Goal: Transaction & Acquisition: Obtain resource

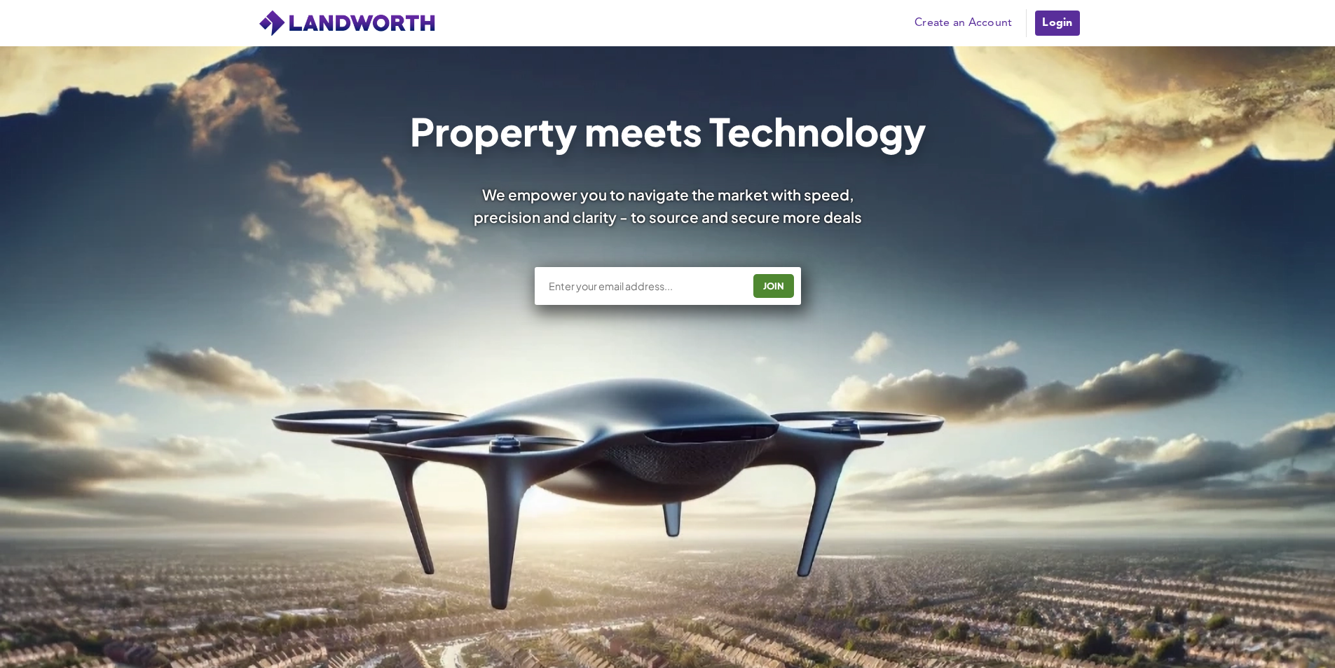
click at [1072, 27] on link "Login" at bounding box center [1057, 23] width 47 height 28
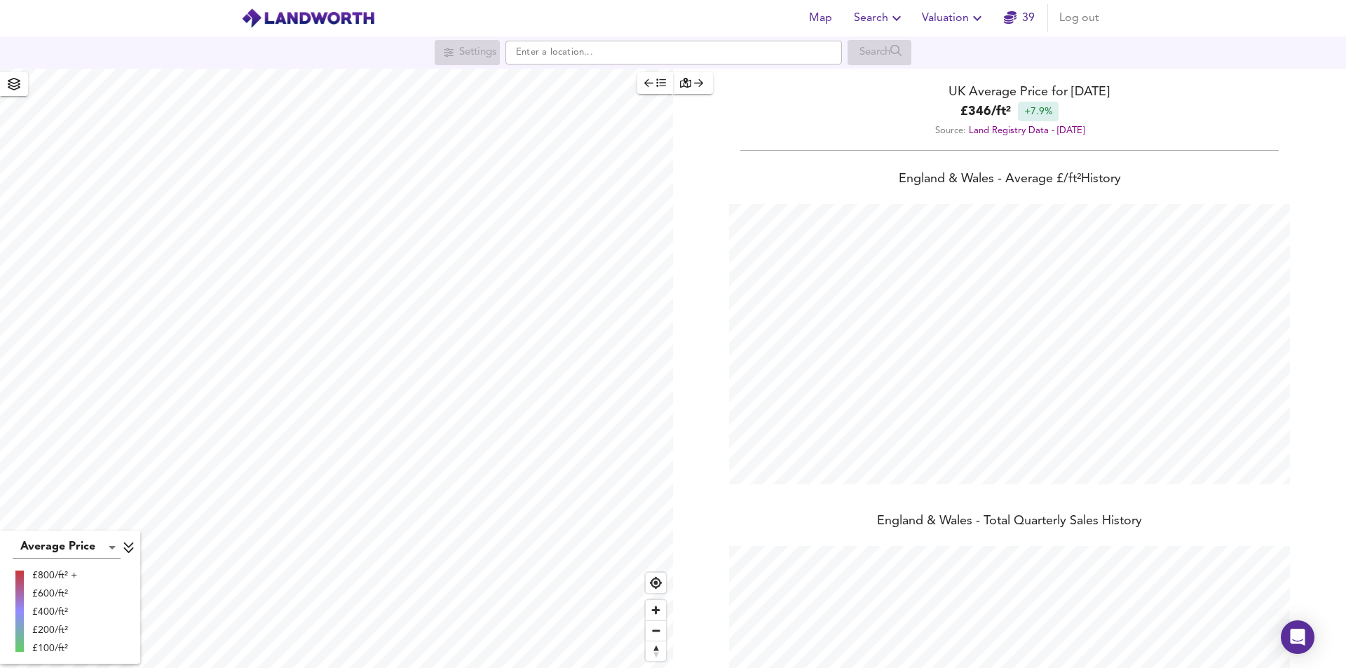
scroll to position [668, 1346]
click at [565, 55] on input "text" at bounding box center [673, 53] width 336 height 24
click at [547, 87] on div "SE11 [STREET_ADDRESS]" at bounding box center [641, 80] width 215 height 14
type input "[STREET_ADDRESS]"
checkbox input "false"
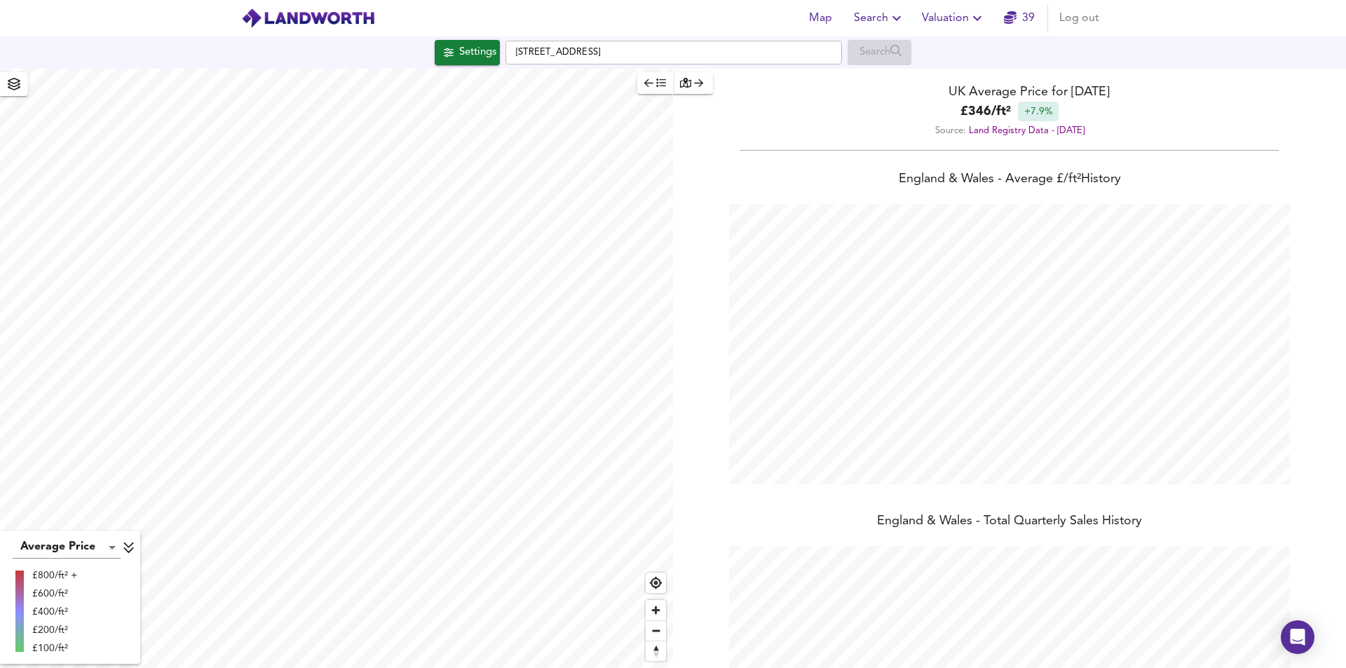
checkbox input "true"
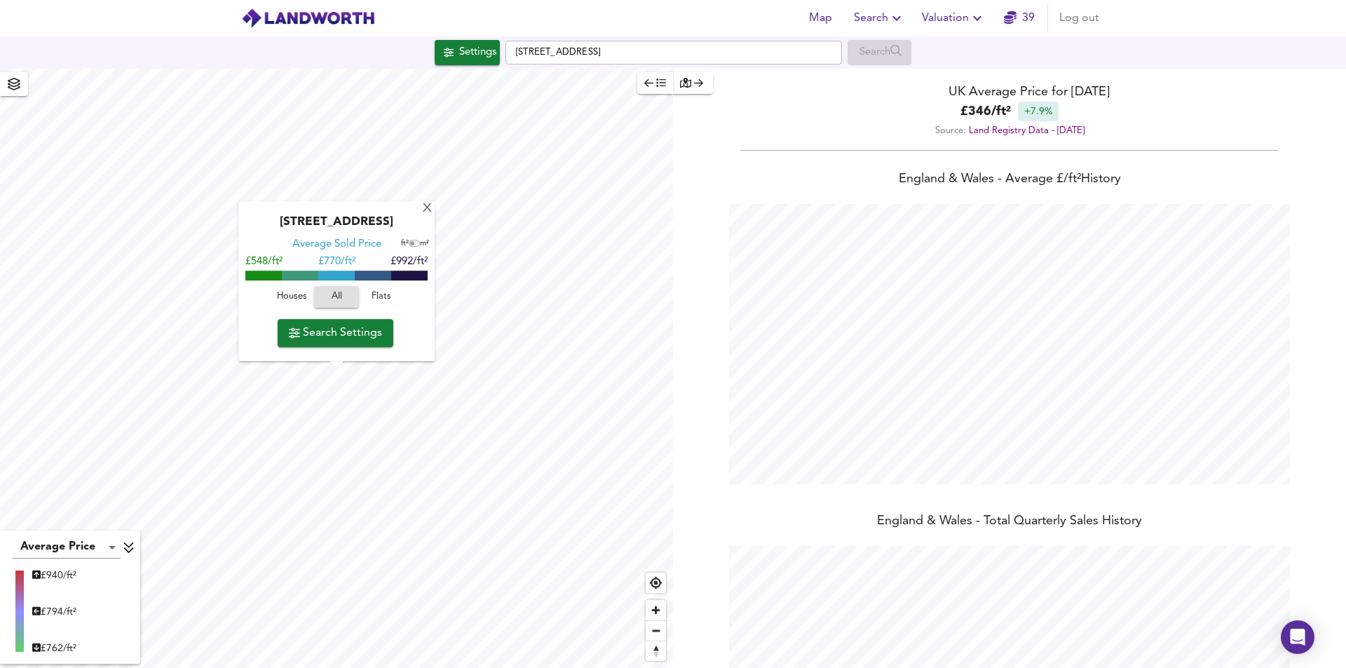
click at [384, 295] on span "Flats" at bounding box center [381, 298] width 38 height 16
click at [368, 340] on span "Search Settings" at bounding box center [335, 333] width 93 height 20
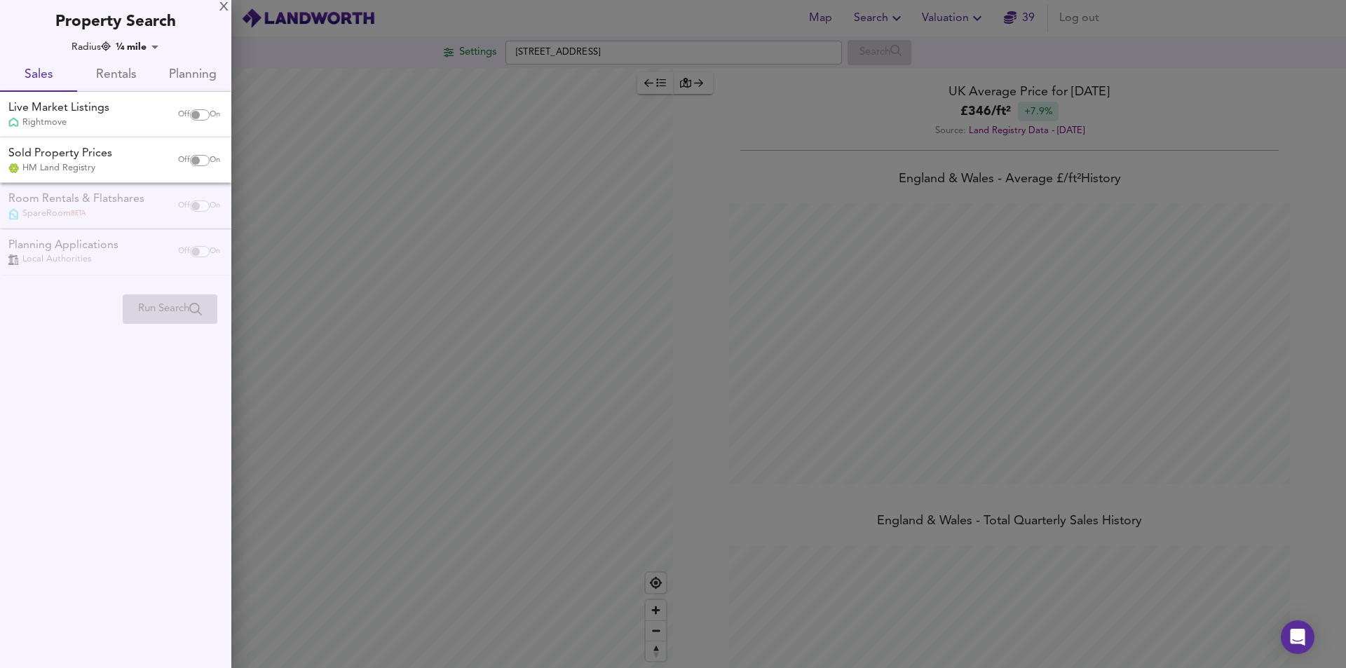
click at [198, 114] on input "checkbox" at bounding box center [196, 114] width 34 height 11
checkbox input "true"
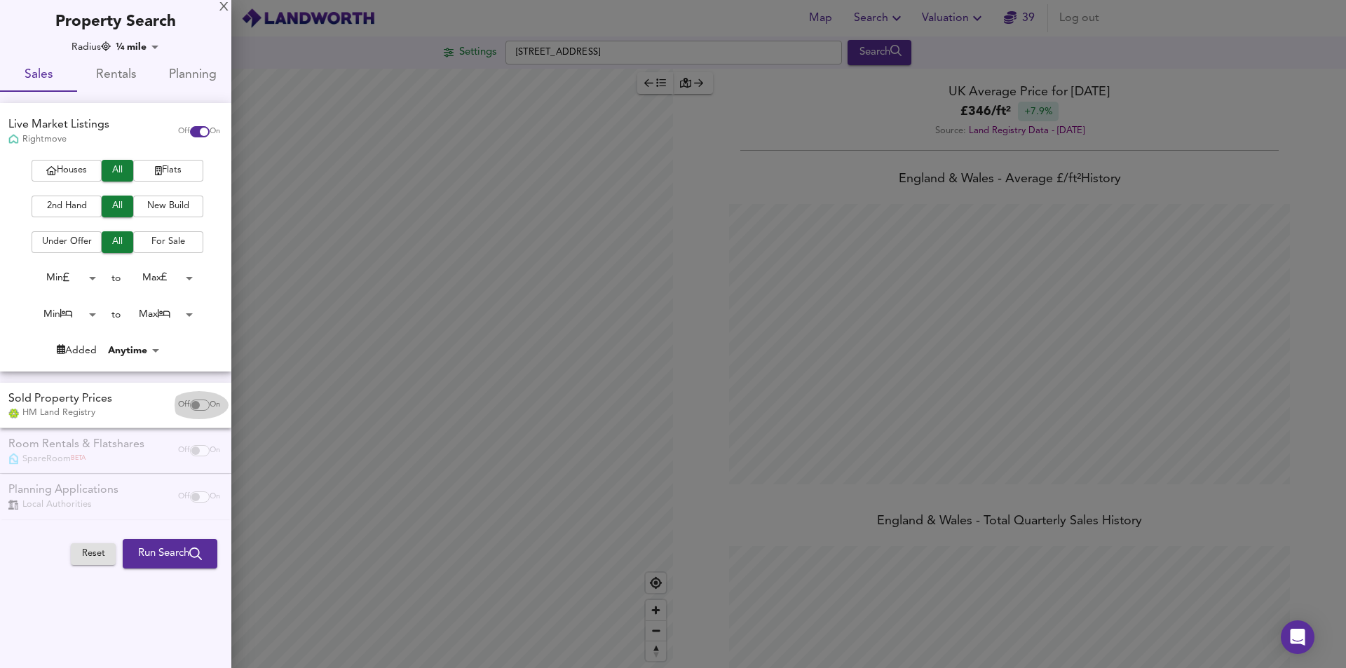
click at [195, 411] on div "Off On" at bounding box center [199, 405] width 59 height 28
checkbox input "true"
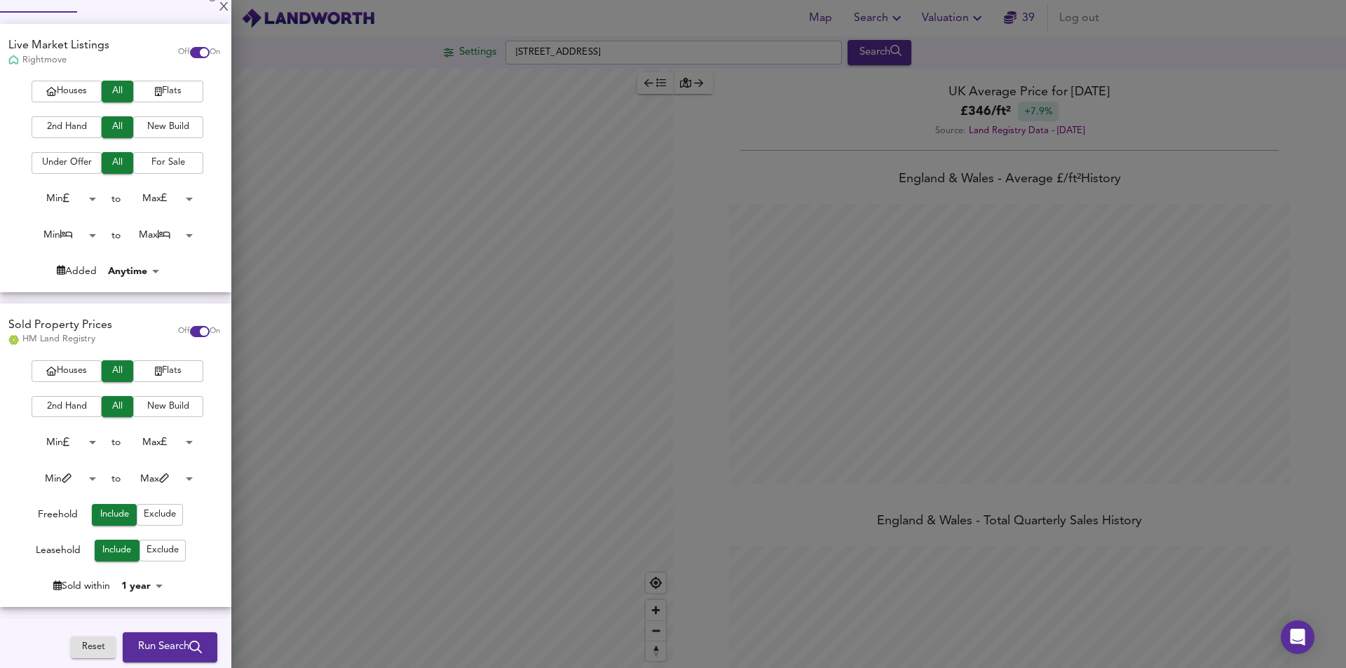
scroll to position [176, 0]
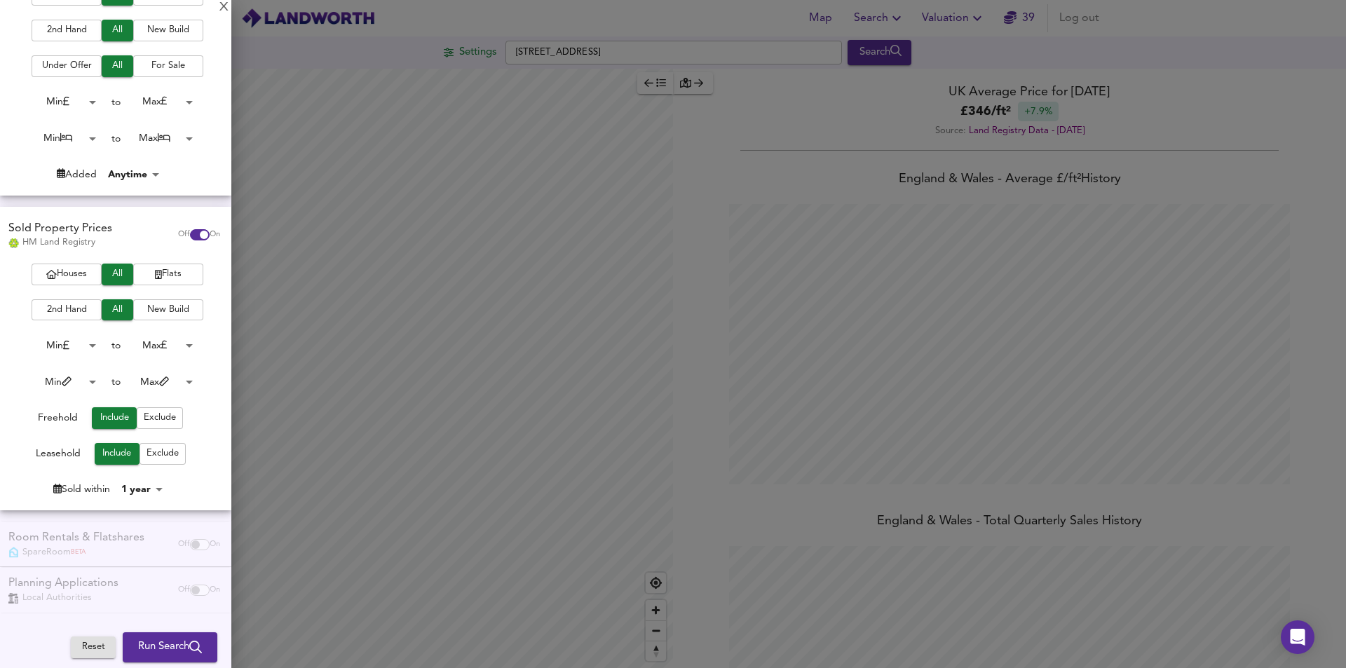
click at [88, 654] on span "Reset" at bounding box center [93, 647] width 31 height 16
checkbox input "false"
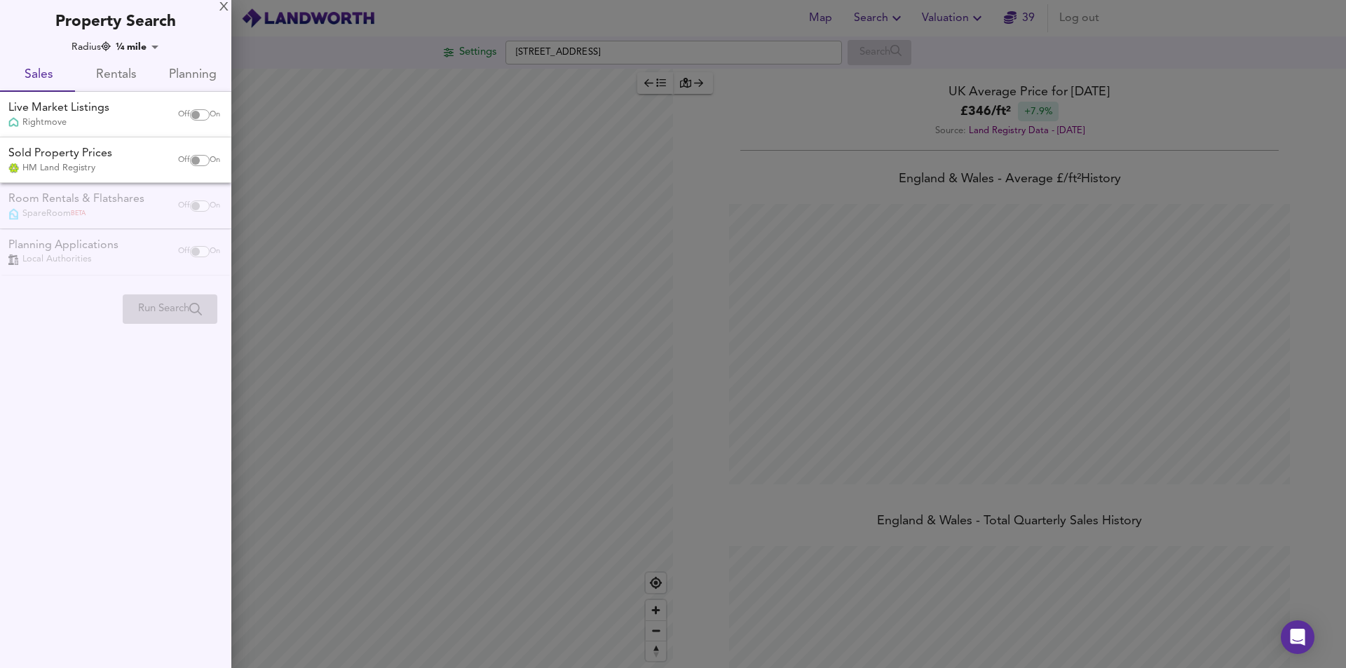
scroll to position [0, 0]
click at [193, 113] on input "checkbox" at bounding box center [196, 114] width 34 height 11
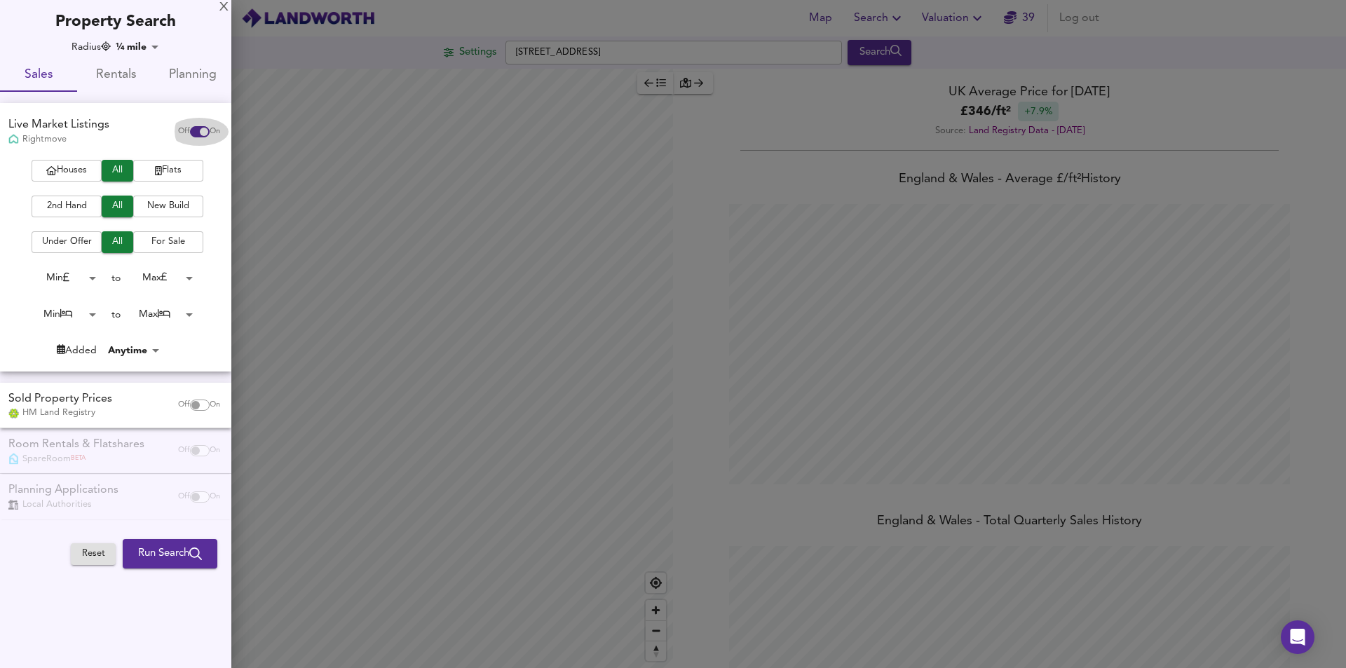
drag, startPoint x: 202, startPoint y: 132, endPoint x: 179, endPoint y: 131, distance: 22.5
click at [179, 131] on span "Off On" at bounding box center [199, 131] width 42 height 11
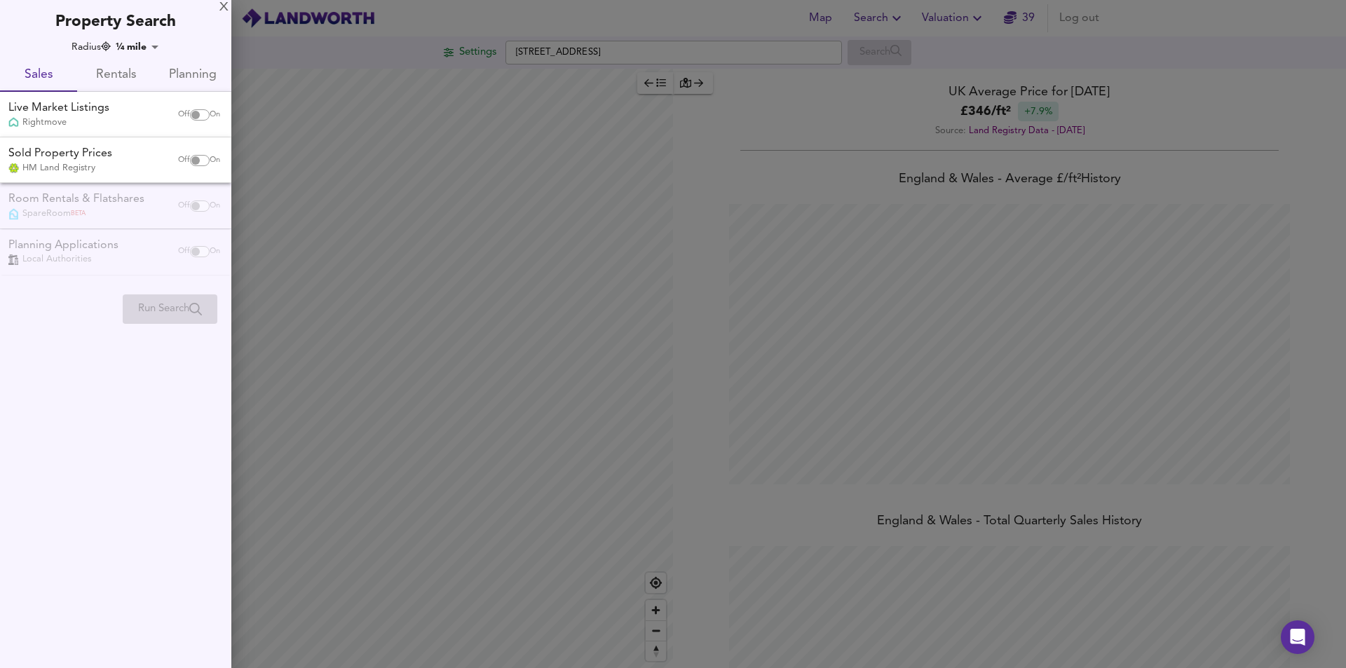
click at [200, 219] on div "Room Rentals & Flatshares SpareRoom BETA Off On" at bounding box center [115, 206] width 231 height 46
click at [124, 72] on span "Rentals" at bounding box center [116, 75] width 60 height 22
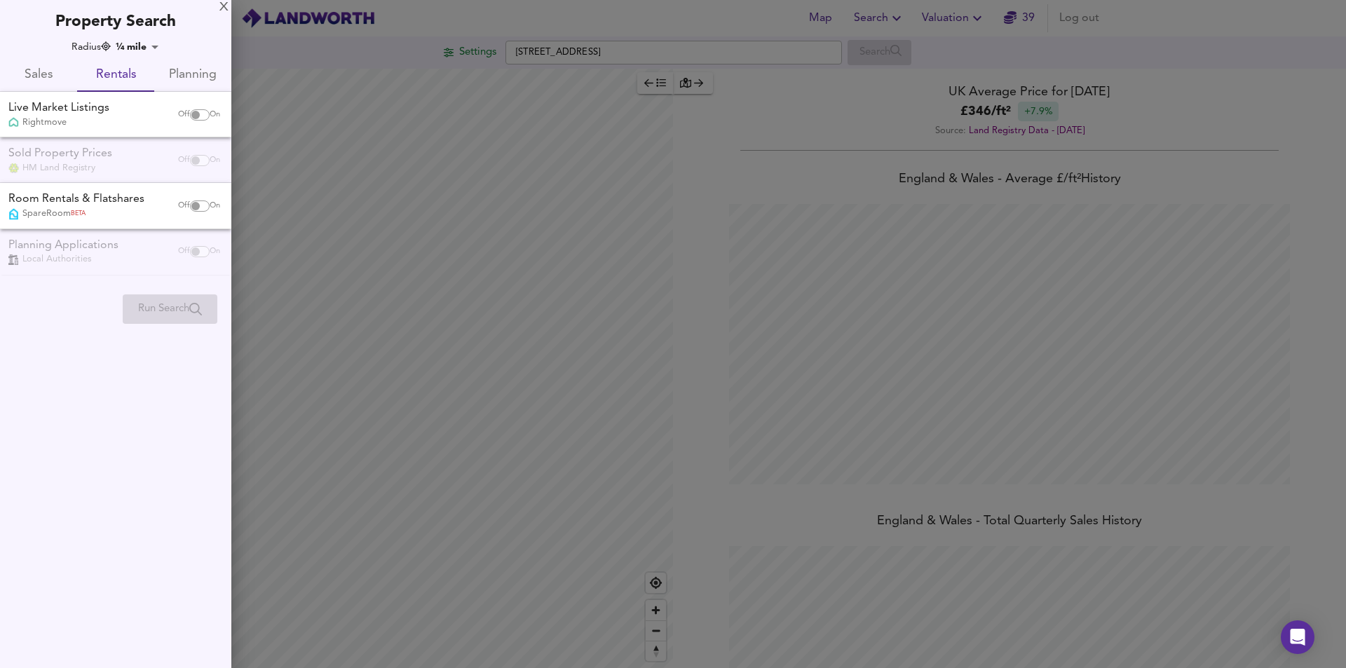
click at [200, 116] on input "checkbox" at bounding box center [196, 114] width 34 height 11
checkbox input "true"
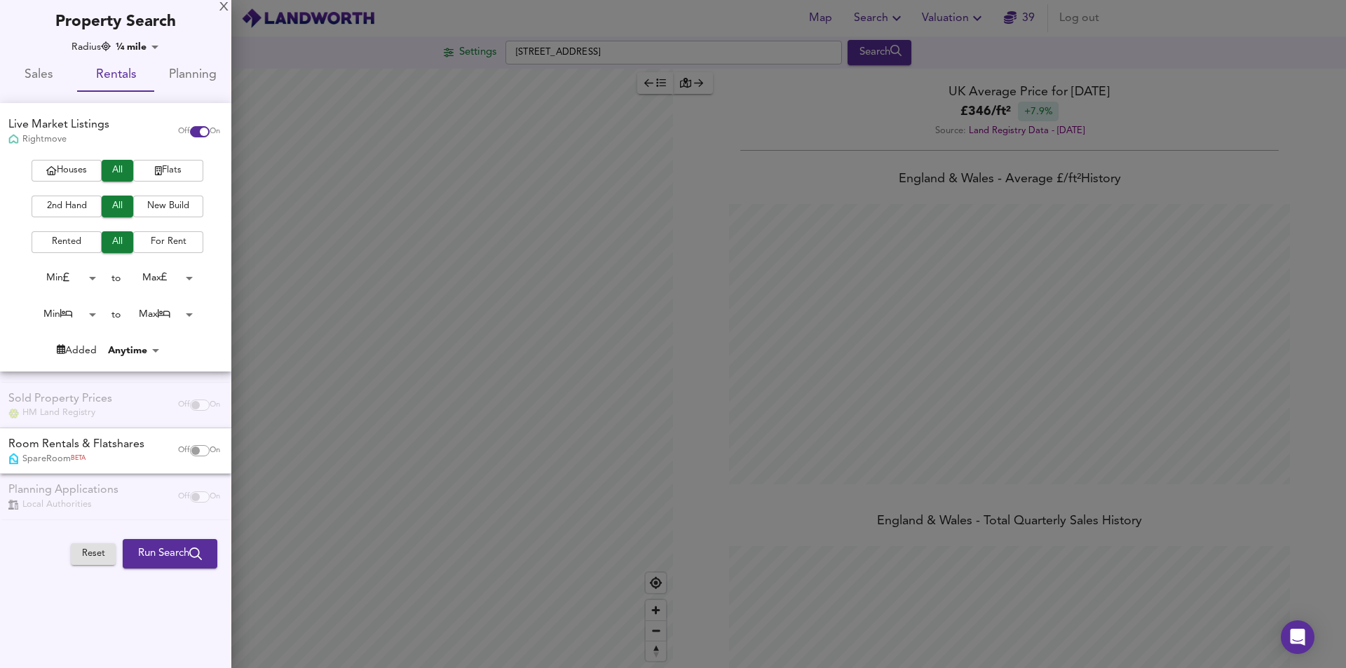
click at [193, 451] on input "checkbox" at bounding box center [196, 450] width 34 height 11
checkbox input "true"
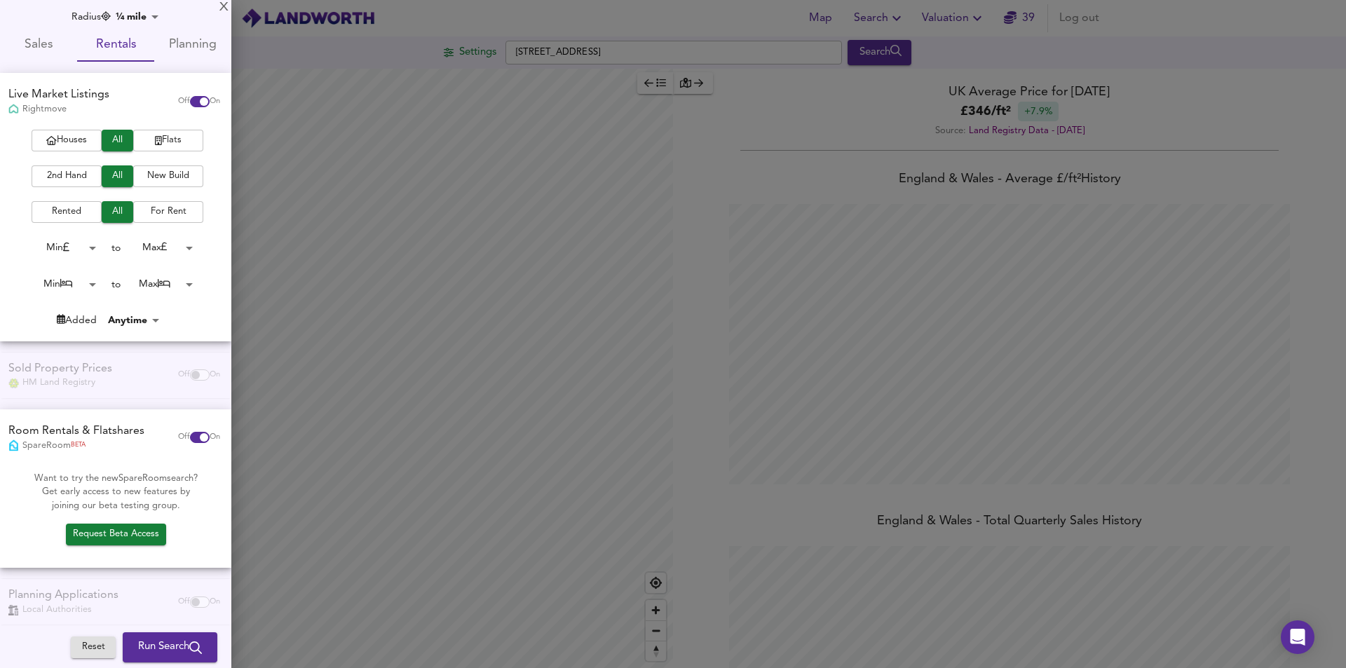
scroll to position [42, 0]
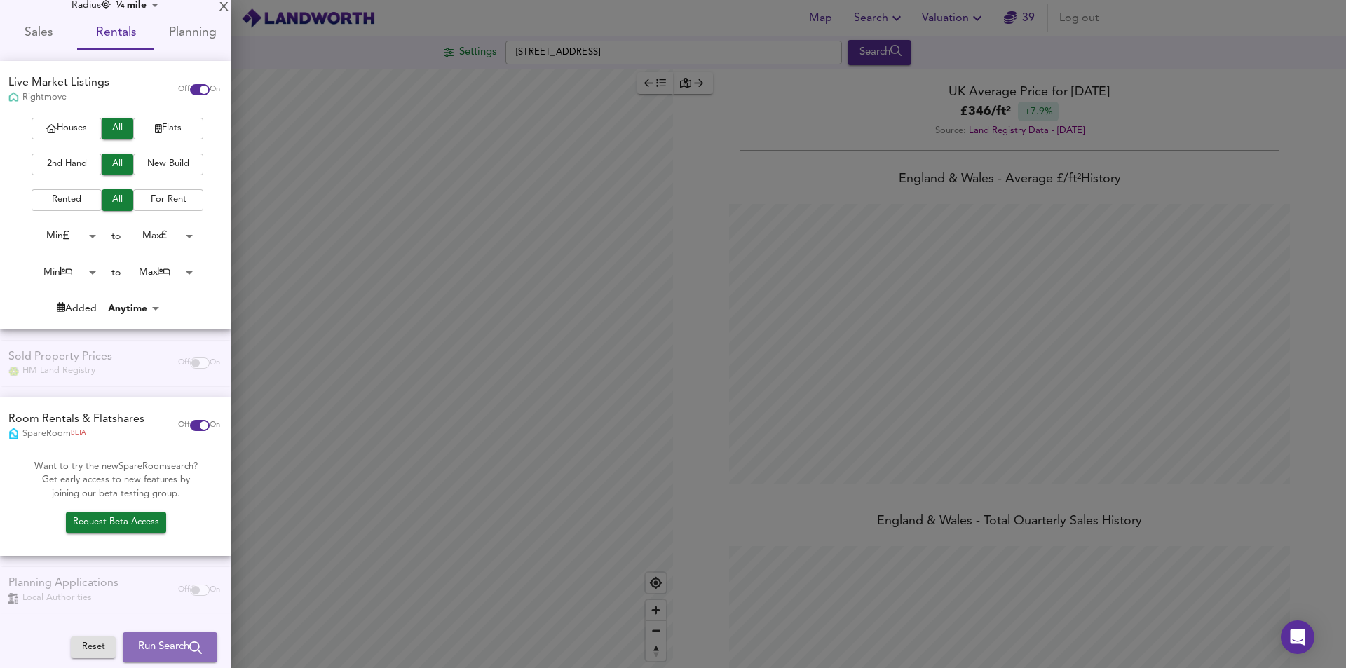
click at [142, 652] on span "Run Search" at bounding box center [170, 647] width 64 height 18
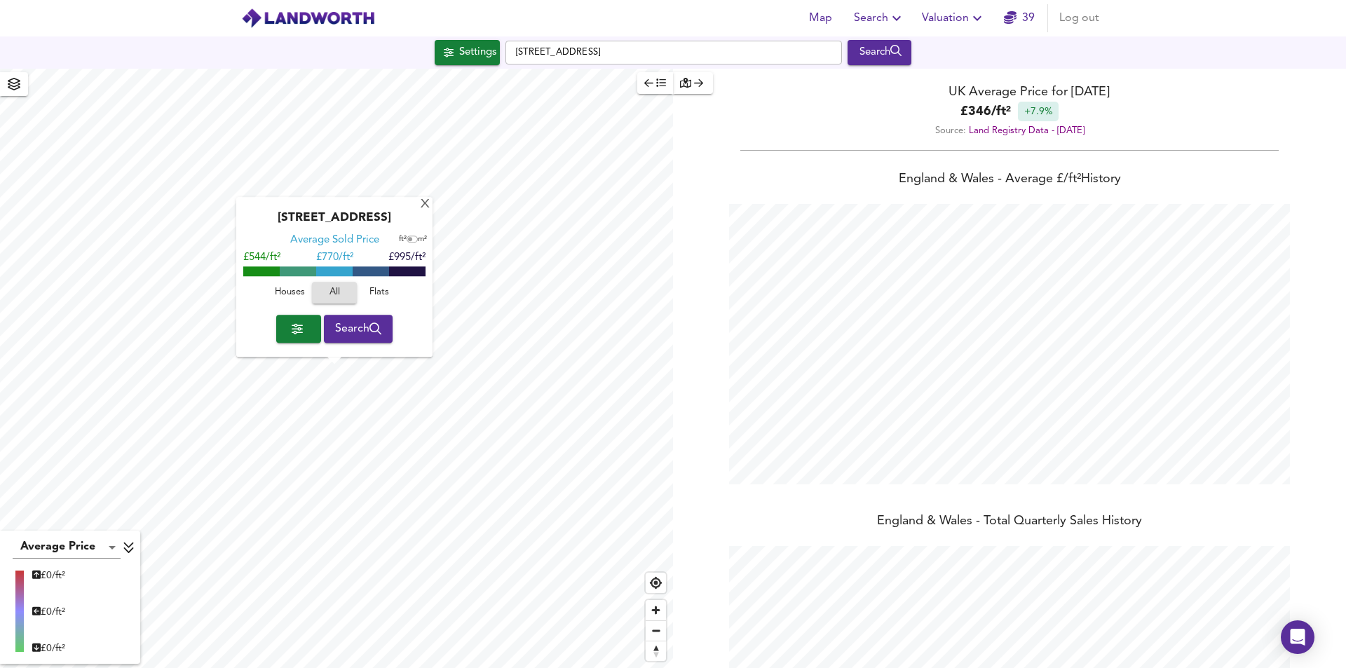
click at [351, 336] on span "Search" at bounding box center [358, 329] width 47 height 20
click at [376, 291] on span "Flats" at bounding box center [374, 293] width 38 height 16
click at [297, 332] on span "button" at bounding box center [294, 328] width 22 height 20
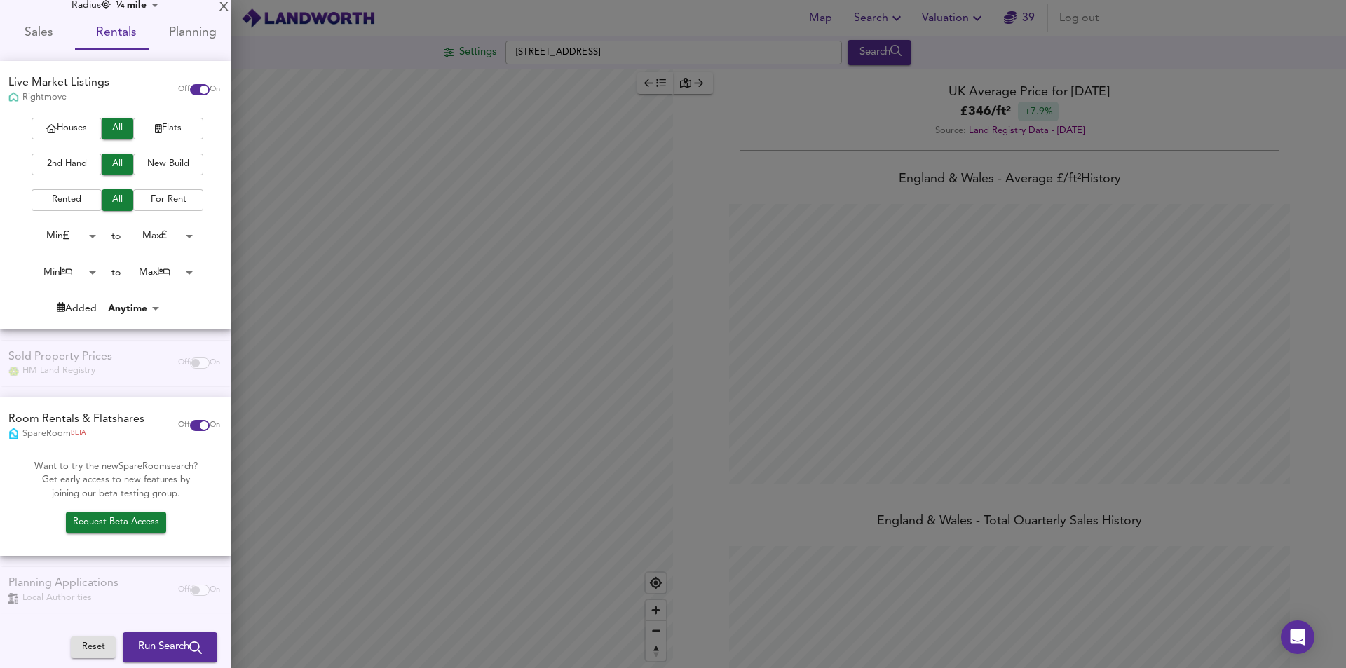
click at [187, 92] on input "checkbox" at bounding box center [204, 89] width 34 height 11
checkbox input "false"
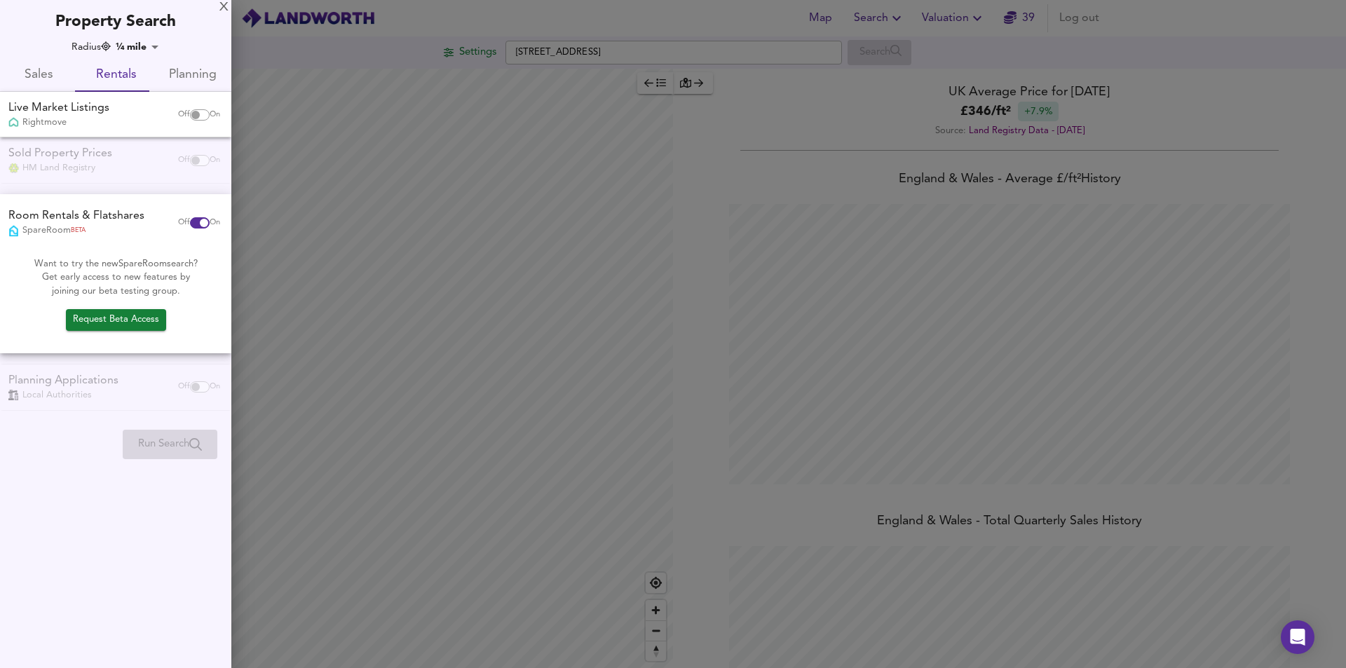
scroll to position [0, 0]
click at [125, 318] on span "Request Beta Access" at bounding box center [116, 320] width 86 height 16
click at [200, 222] on input "checkbox" at bounding box center [204, 222] width 34 height 11
checkbox input "false"
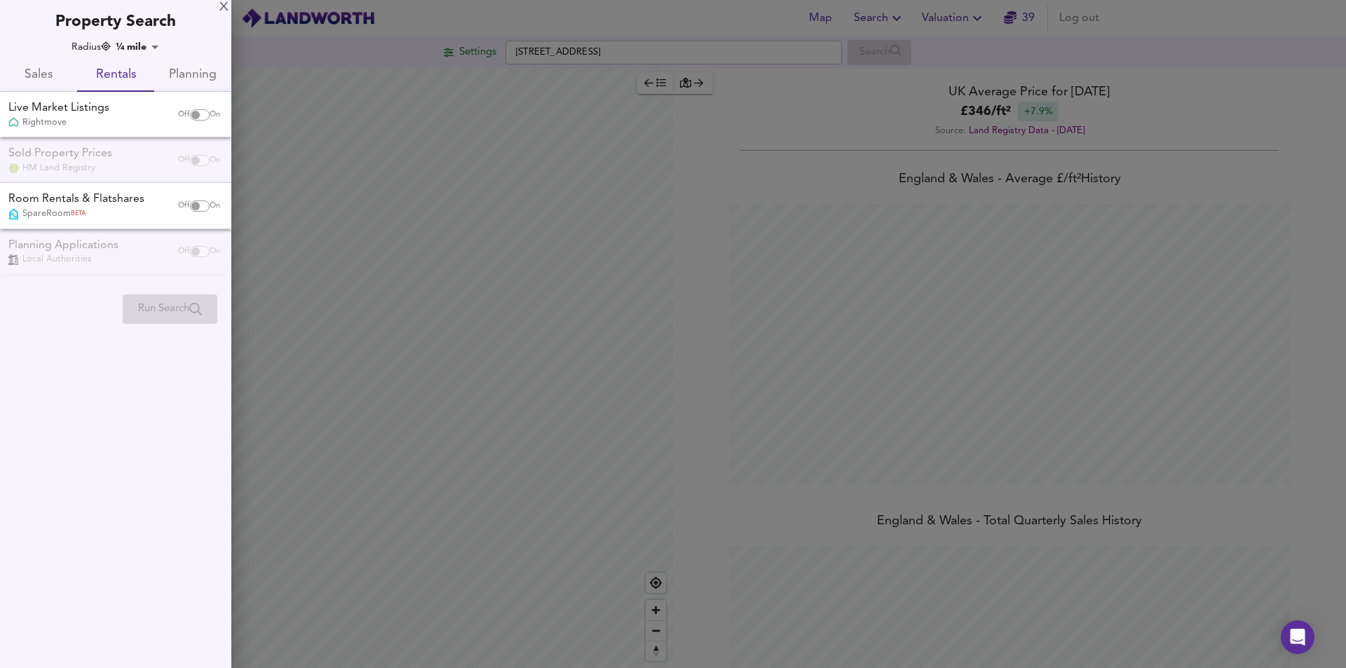
click at [200, 118] on input "checkbox" at bounding box center [196, 114] width 34 height 11
checkbox input "true"
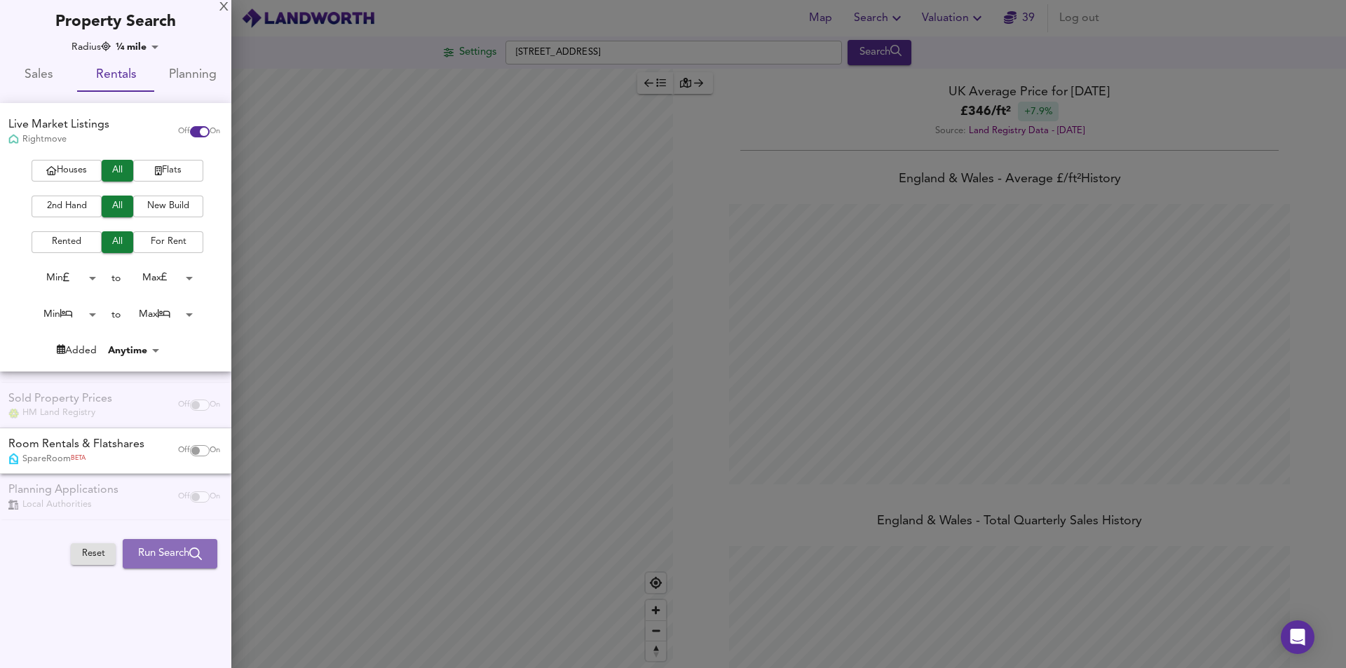
click at [179, 558] on span "Run Search" at bounding box center [170, 554] width 64 height 18
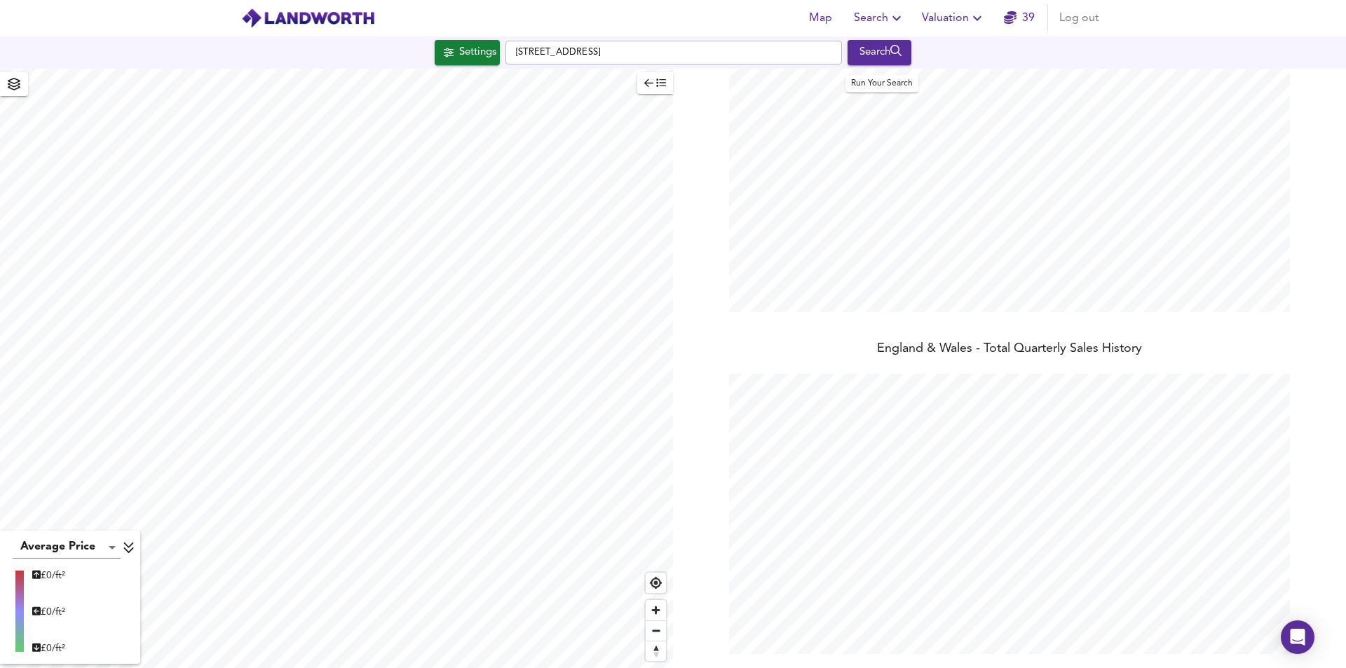
scroll to position [668, 1346]
click at [869, 60] on div "Search" at bounding box center [879, 52] width 57 height 18
click at [871, 50] on div "Search" at bounding box center [879, 52] width 57 height 18
click at [476, 51] on div "Settings" at bounding box center [477, 52] width 37 height 18
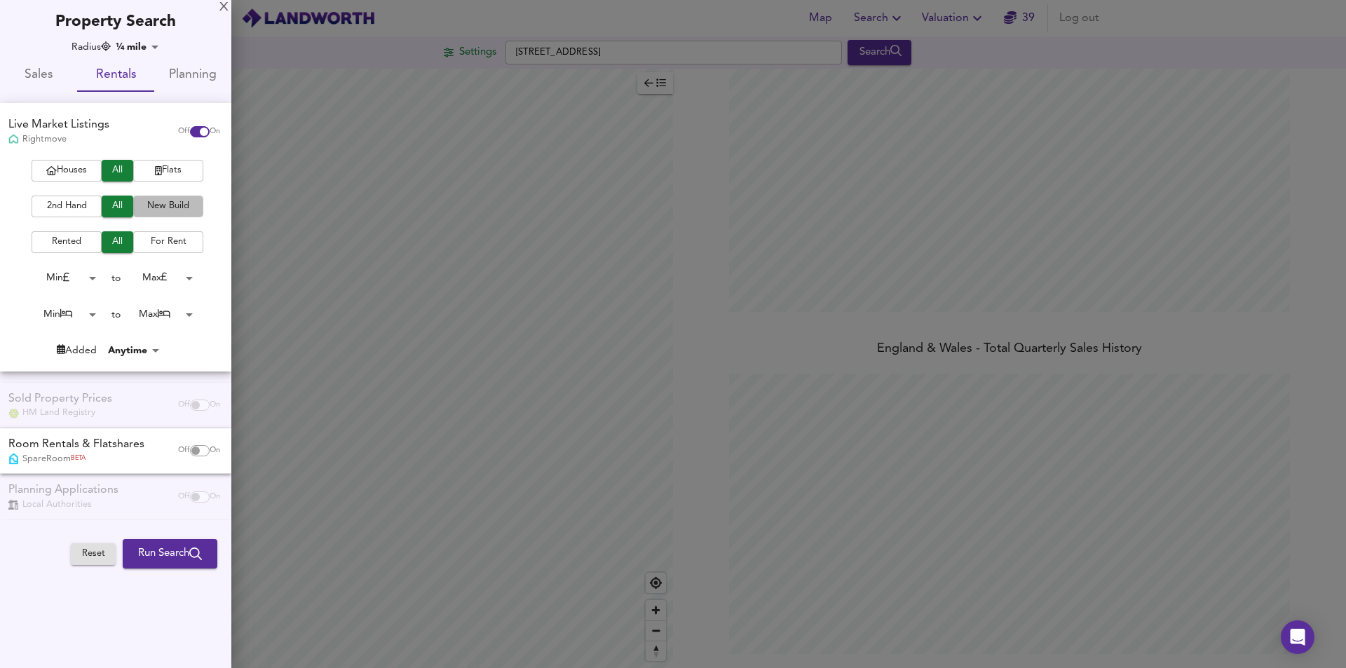
click at [159, 214] on span "New Build" at bounding box center [168, 206] width 56 height 16
click at [121, 210] on span "All" at bounding box center [118, 206] width 18 height 16
click at [151, 245] on span "For Rent" at bounding box center [168, 242] width 56 height 16
click at [114, 247] on span "All" at bounding box center [118, 242] width 18 height 16
click at [200, 457] on div "Off On" at bounding box center [199, 451] width 59 height 28
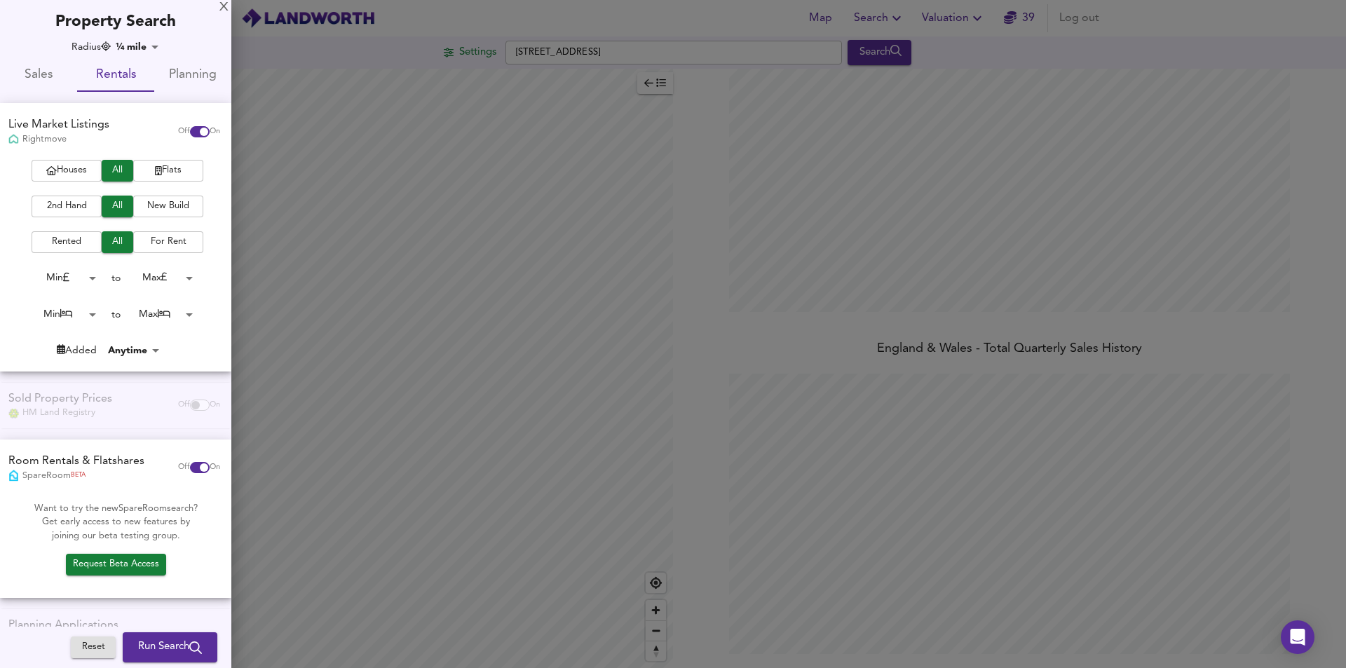
click at [191, 463] on input "checkbox" at bounding box center [204, 467] width 34 height 11
checkbox input "false"
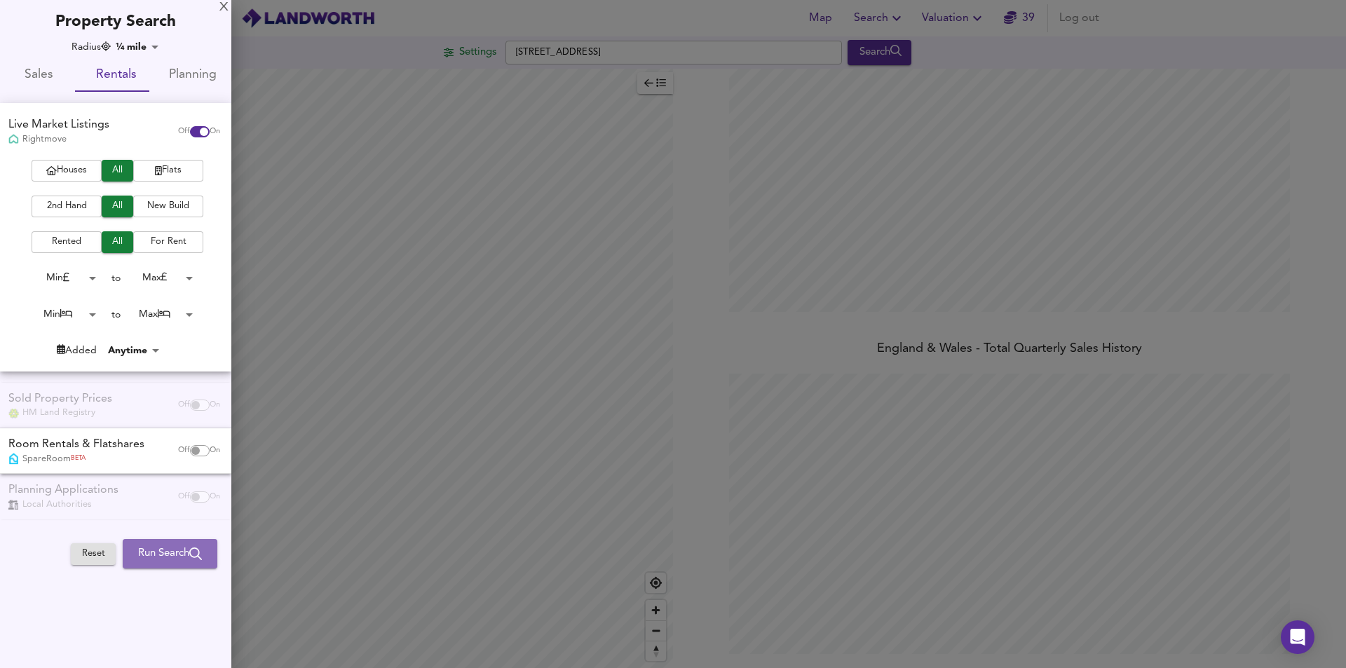
click at [163, 559] on span "Run Search" at bounding box center [170, 554] width 64 height 18
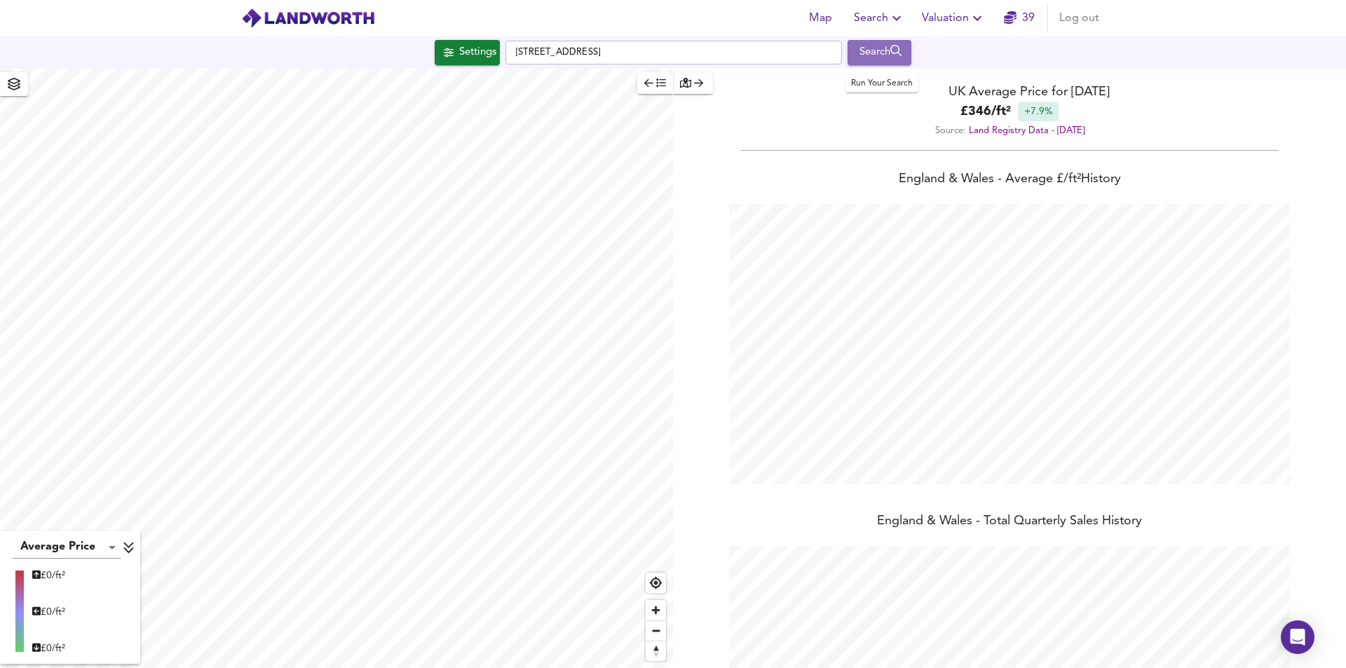
click at [899, 55] on icon "submit" at bounding box center [896, 51] width 12 height 12
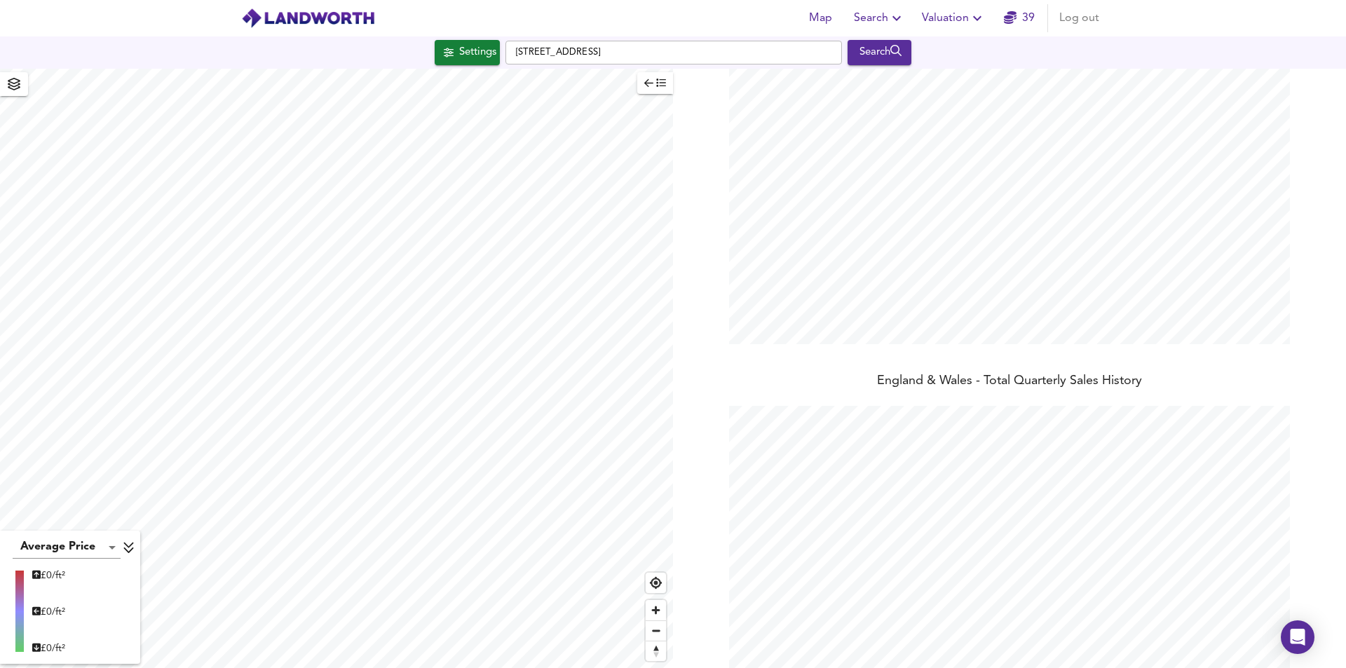
scroll to position [172, 0]
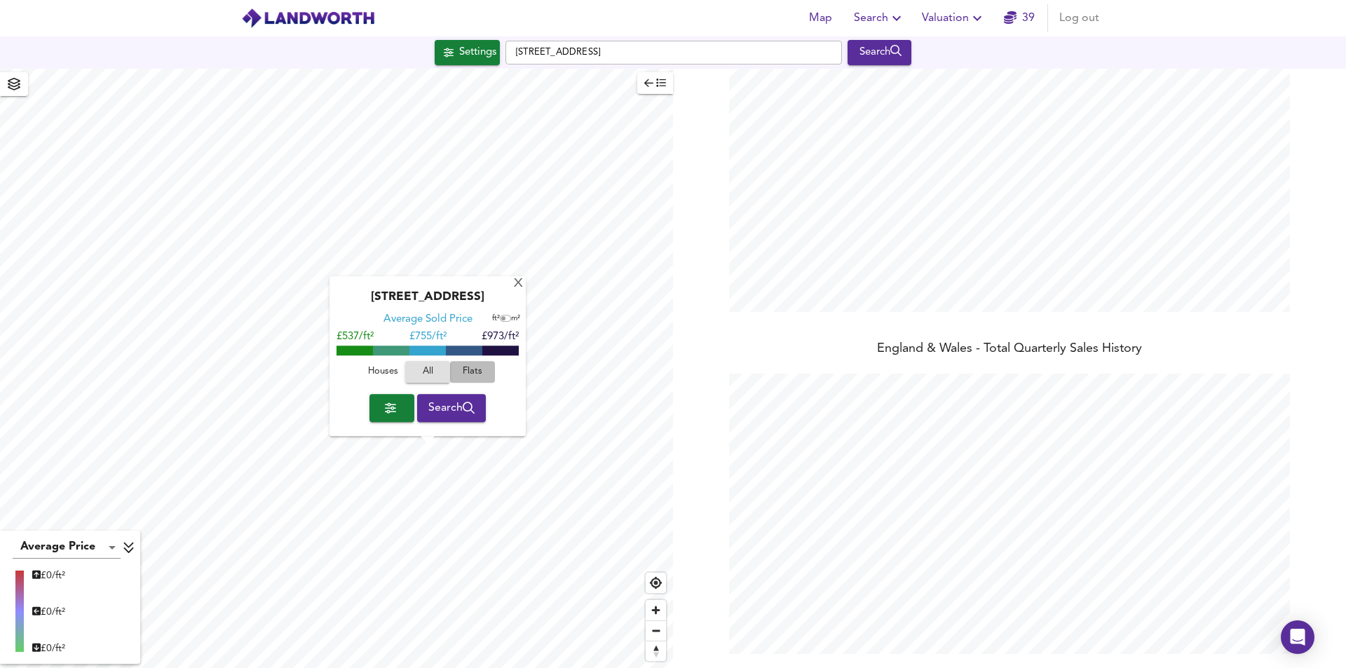
click at [463, 369] on span "Flats" at bounding box center [473, 373] width 38 height 16
click at [461, 409] on span "Search" at bounding box center [451, 408] width 47 height 20
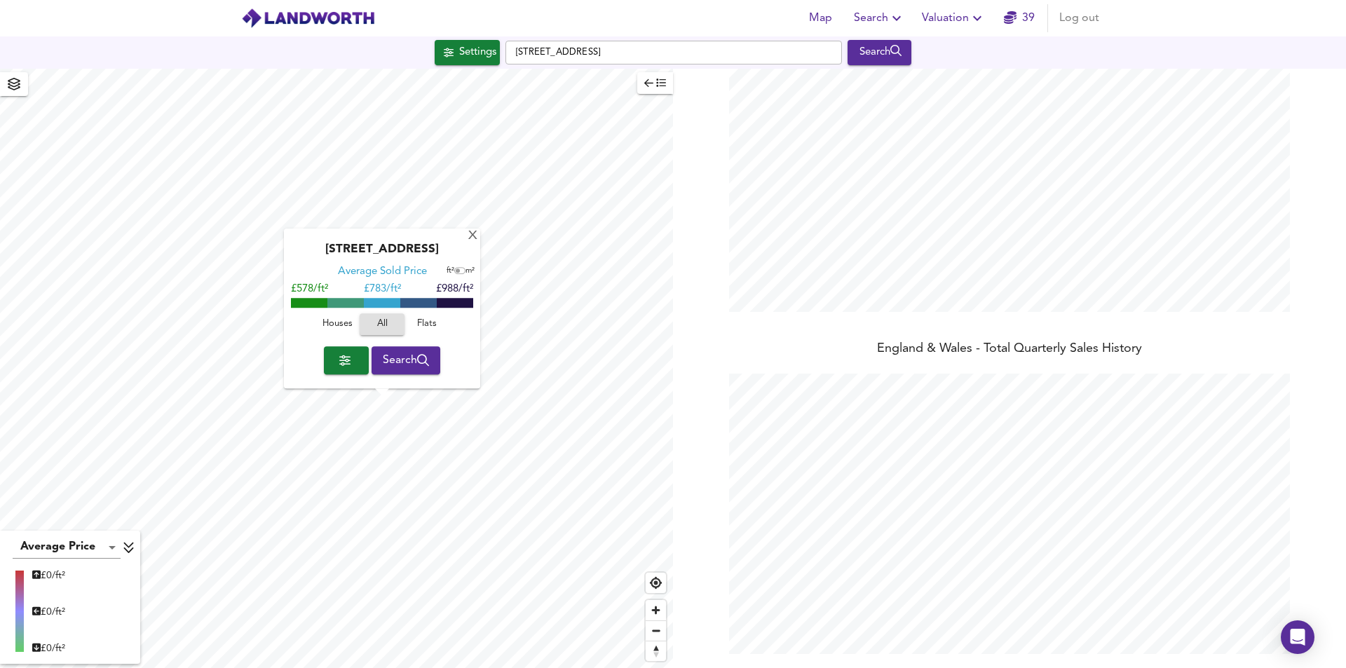
click at [383, 358] on span "Search" at bounding box center [406, 361] width 47 height 20
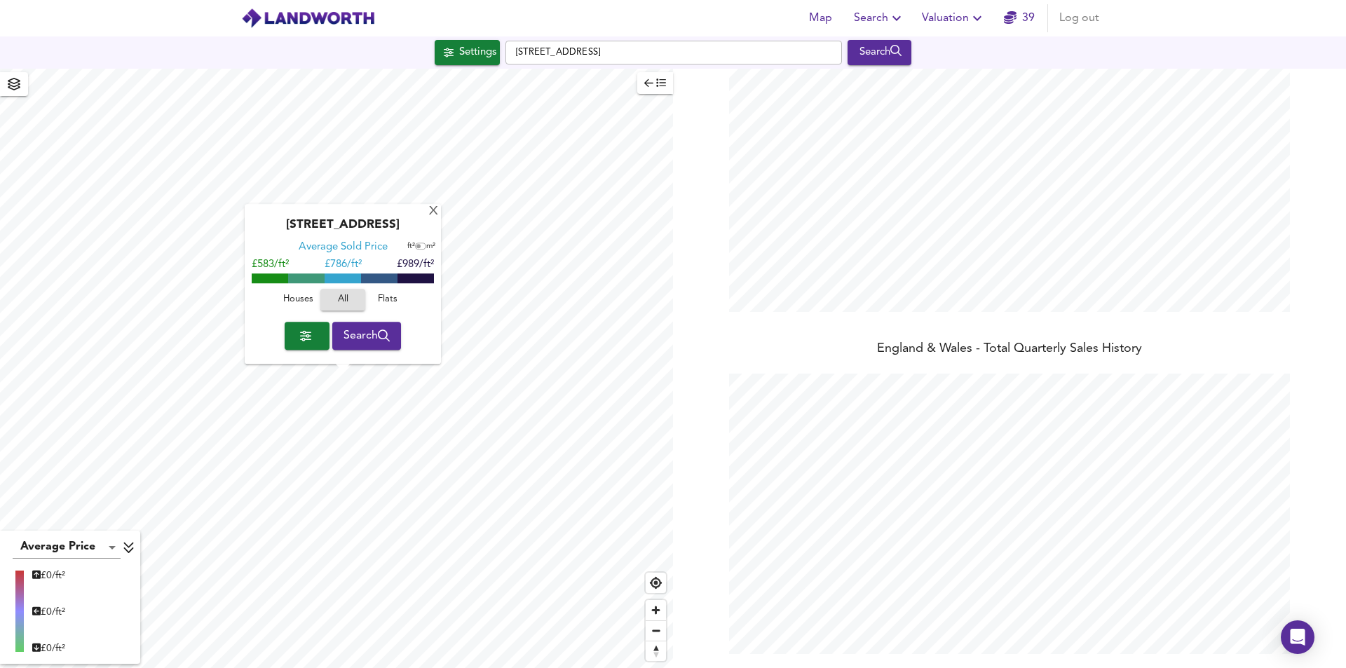
click at [313, 346] on button "button" at bounding box center [307, 336] width 45 height 28
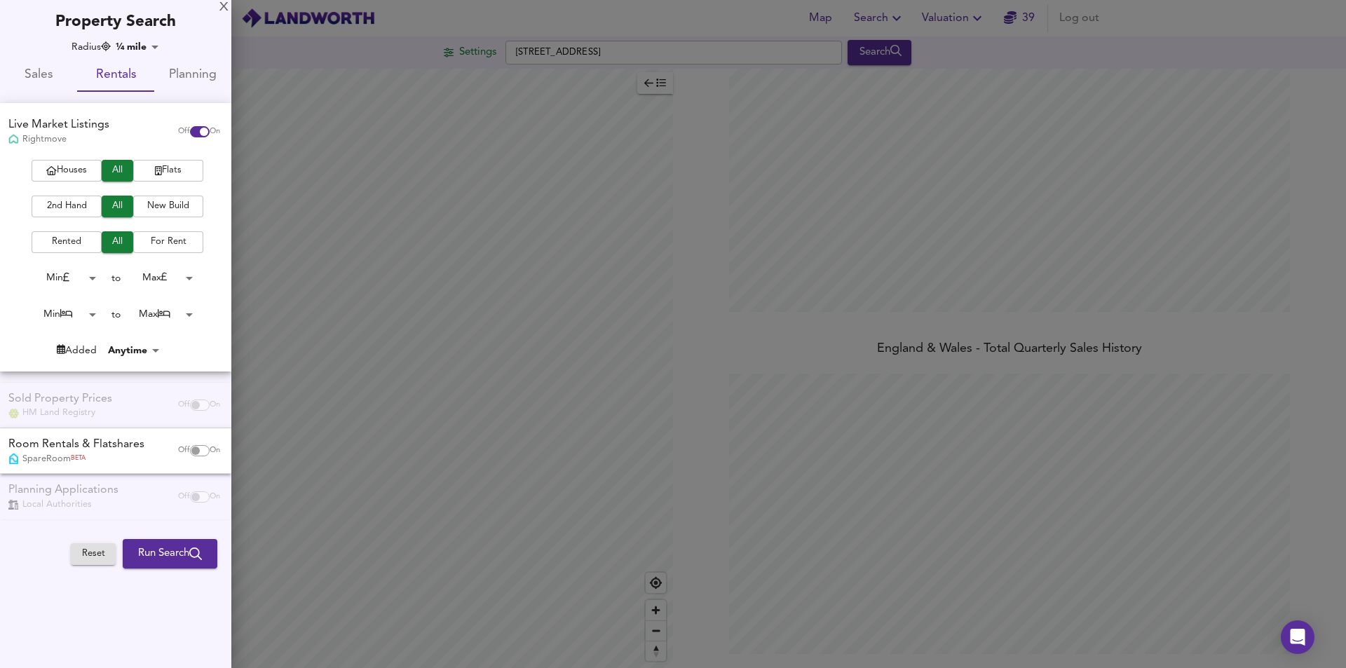
click at [147, 346] on body "Map Search Valuation 39 Log out Settings St Mary's Gardens, SE11 4UD Search Ave…" at bounding box center [673, 334] width 1346 height 668
click at [200, 339] on div at bounding box center [673, 334] width 1346 height 668
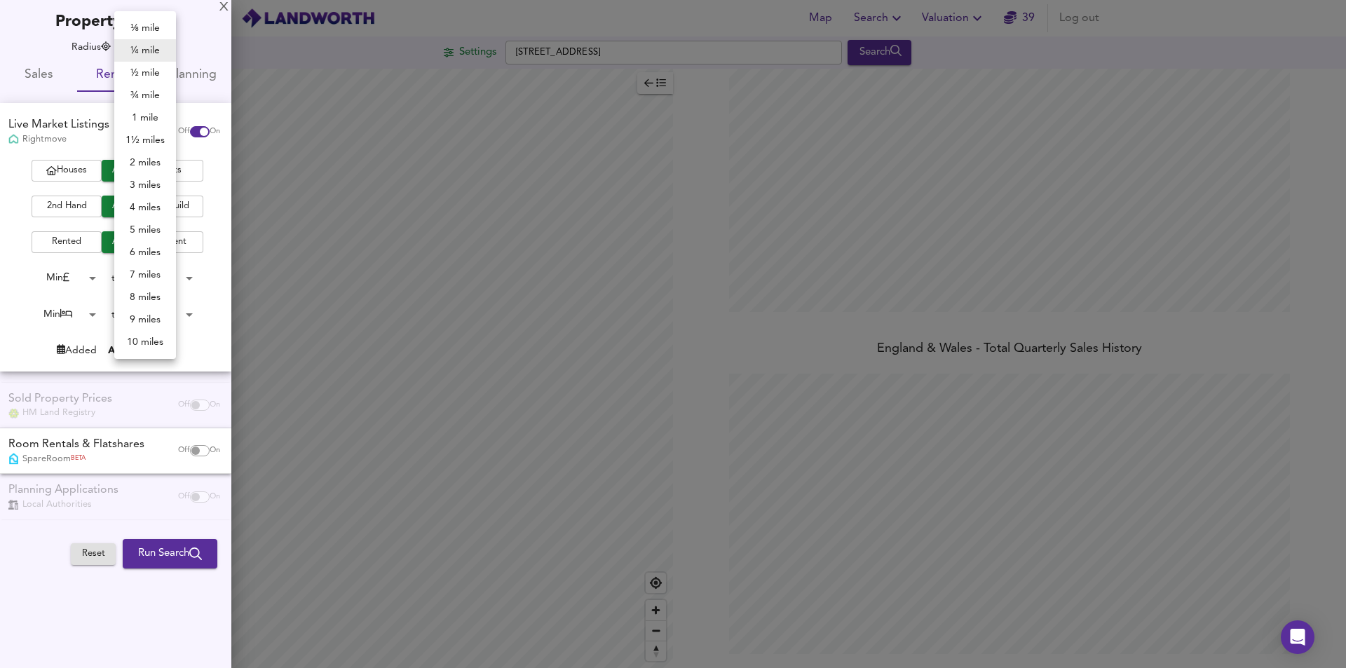
click at [155, 45] on body "Map Search Valuation 39 Log out Settings St Mary's Gardens, SE11 4UD Search Ave…" at bounding box center [673, 334] width 1346 height 668
click at [150, 76] on li "½ mile" at bounding box center [145, 73] width 62 height 22
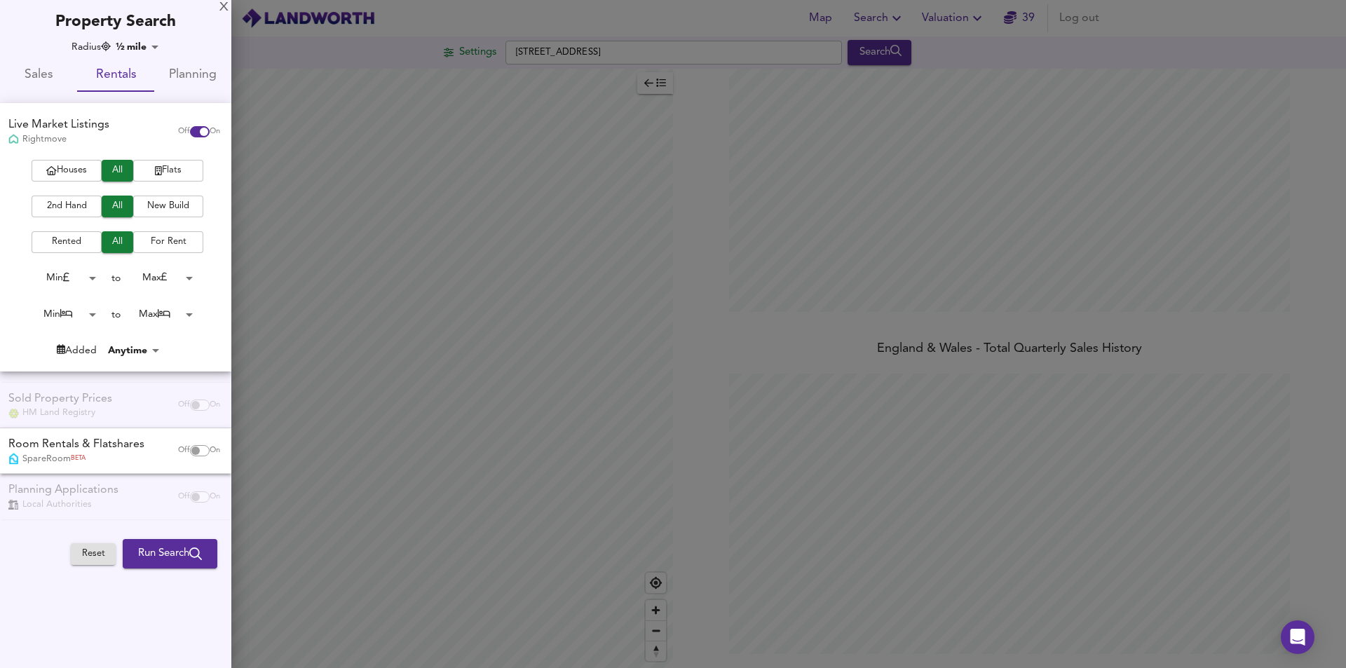
click at [158, 46] on body "Map Search Valuation 39 Log out Settings St Mary's Gardens, SE11 4UD Search Ave…" at bounding box center [673, 334] width 1346 height 668
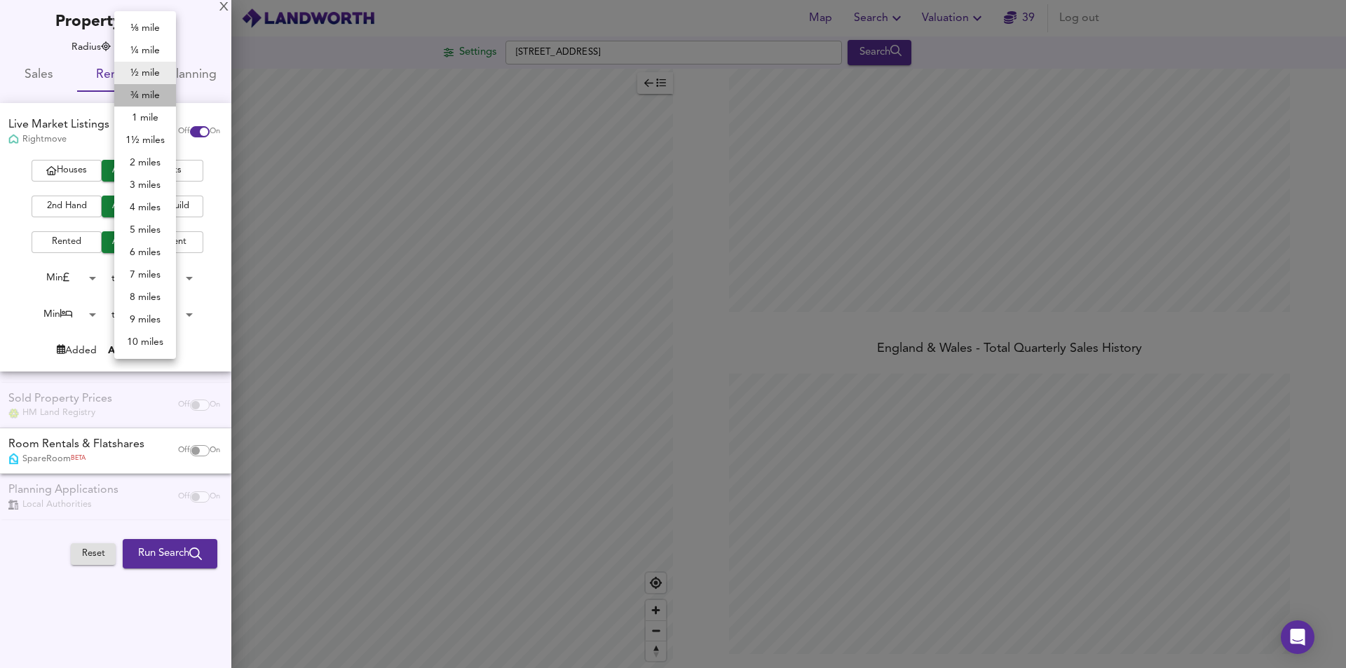
click at [148, 95] on li "¾ mile" at bounding box center [145, 95] width 62 height 22
type input "1207"
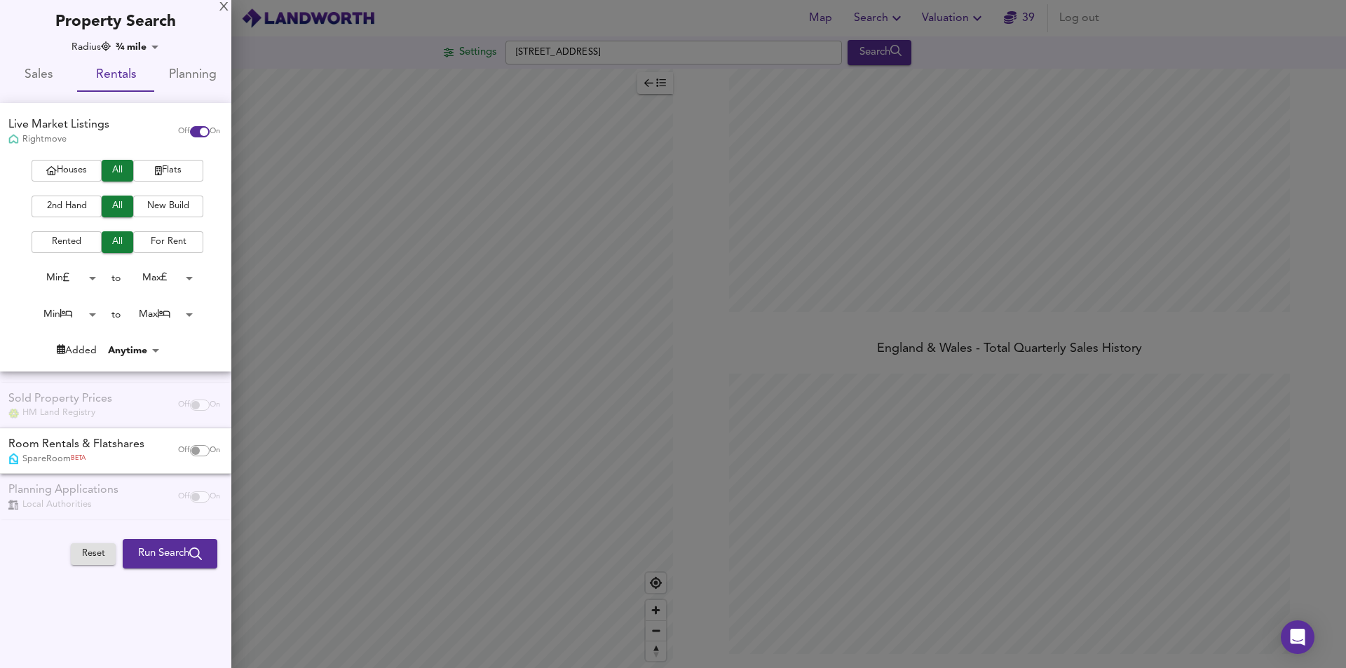
click at [168, 556] on span "Run Search" at bounding box center [170, 554] width 64 height 18
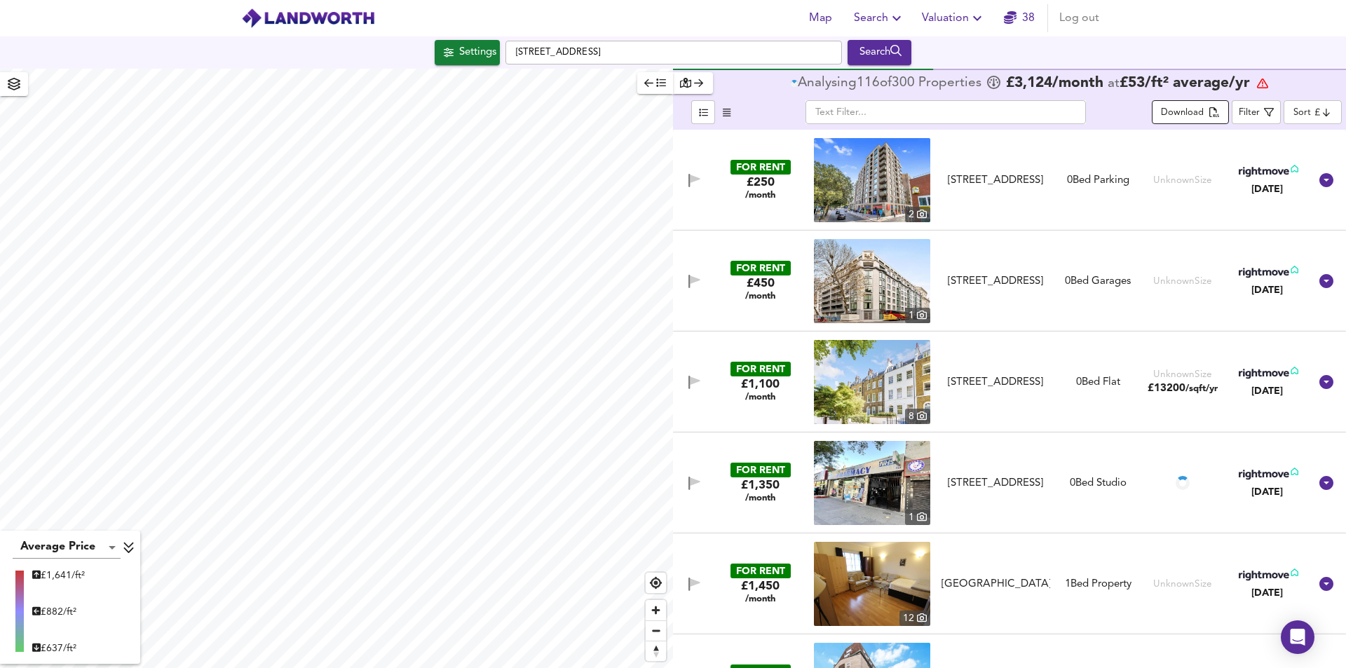
click at [1179, 116] on div "Download" at bounding box center [1182, 113] width 43 height 16
